Goal: Information Seeking & Learning: Understand process/instructions

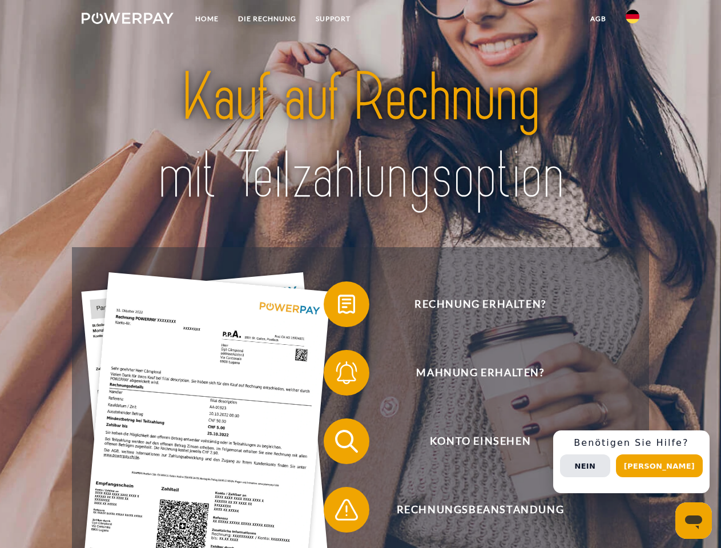
click at [127, 20] on img at bounding box center [128, 18] width 92 height 11
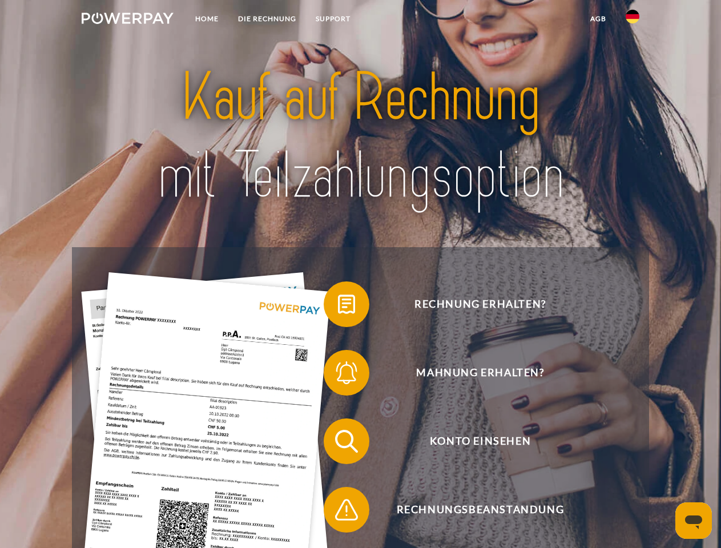
click at [633, 20] on img at bounding box center [633, 17] width 14 height 14
click at [598, 19] on link "agb" at bounding box center [598, 19] width 35 height 21
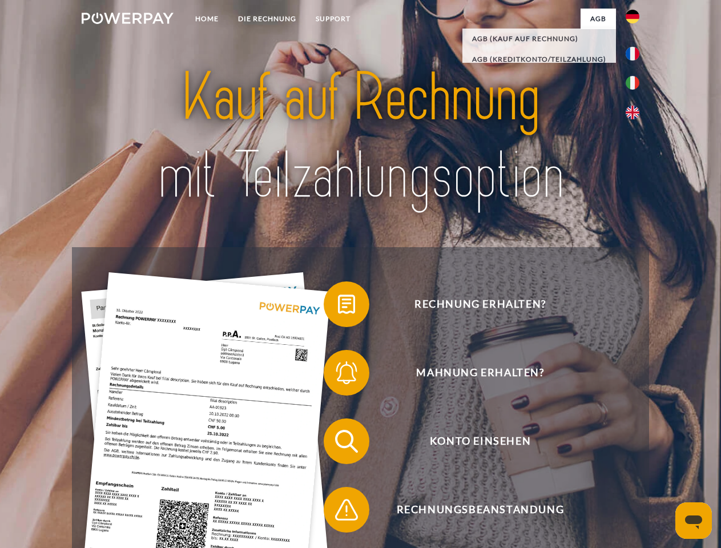
click at [338, 307] on span at bounding box center [329, 304] width 57 height 57
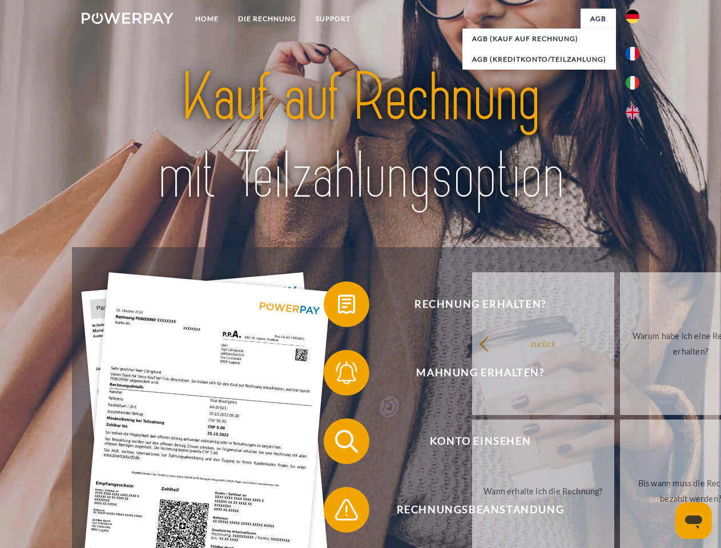
click at [338, 375] on span at bounding box center [329, 372] width 57 height 57
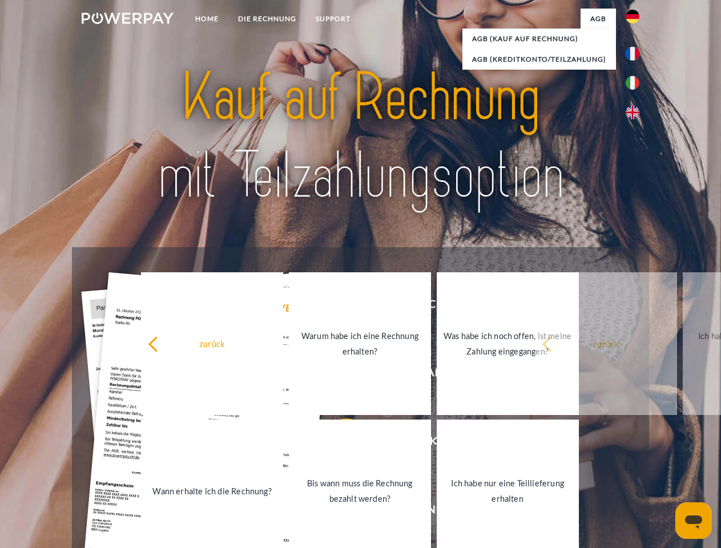
click at [338, 444] on link "Bis wann muss die Rechnung bezahlt werden?" at bounding box center [360, 491] width 142 height 143
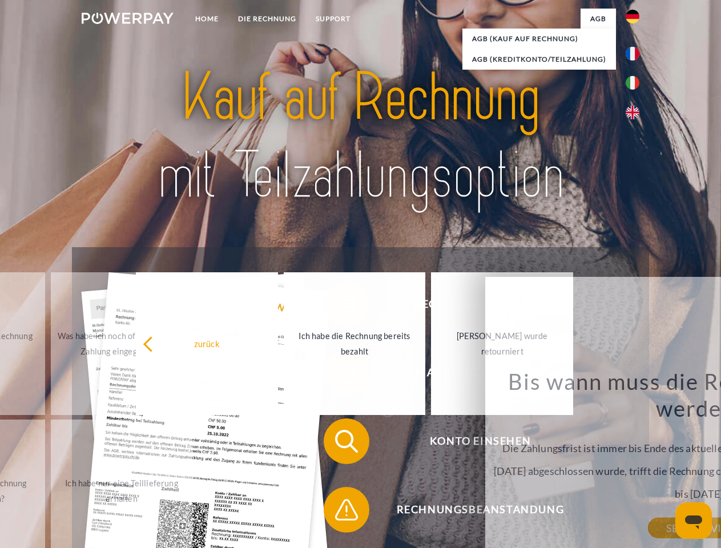
click at [338, 512] on span at bounding box center [329, 509] width 57 height 57
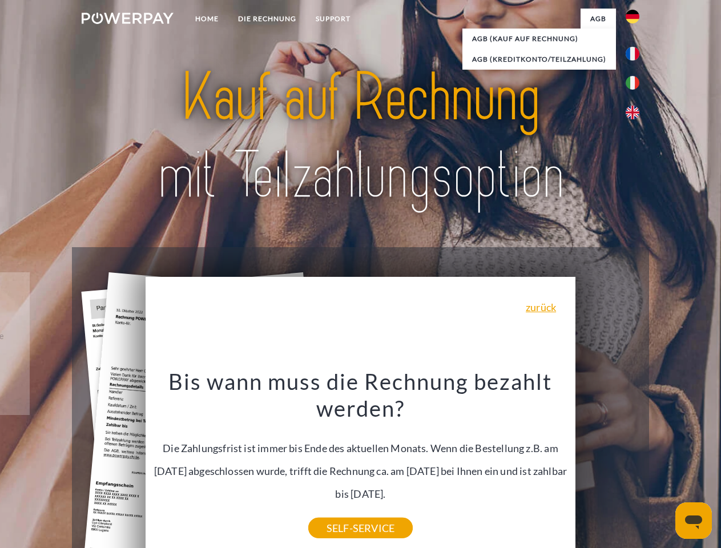
click at [635, 462] on div "Rechnung erhalten? Mahnung erhalten? Konto einsehen" at bounding box center [360, 475] width 577 height 457
click at [607, 464] on span "Konto einsehen" at bounding box center [480, 441] width 280 height 46
click at [663, 466] on header "Home DIE RECHNUNG SUPPORT" at bounding box center [360, 394] width 721 height 788
